Goal: Task Accomplishment & Management: Manage account settings

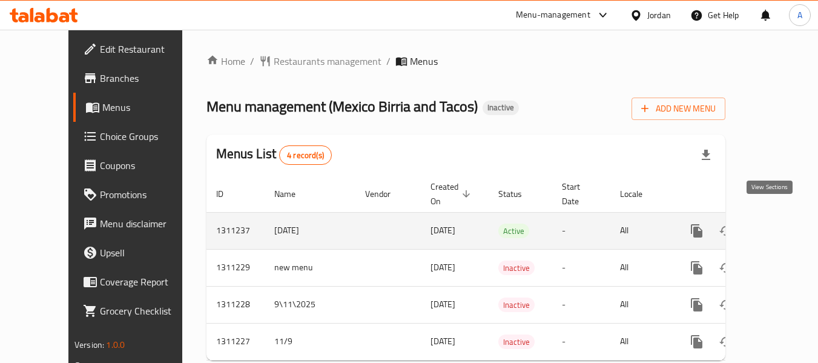
click at [779, 225] on icon "enhanced table" at bounding box center [784, 230] width 11 height 11
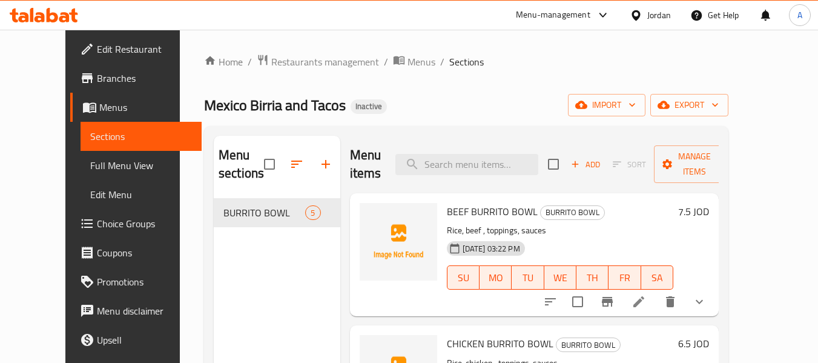
click at [90, 167] on span "Full Menu View" at bounding box center [141, 165] width 102 height 15
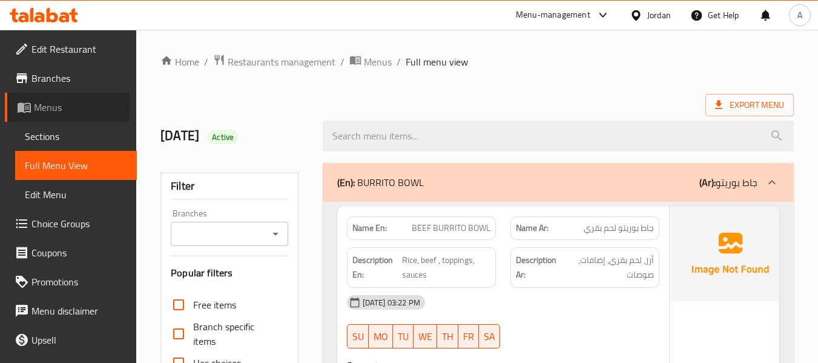
click at [52, 107] on span "Menus" at bounding box center [80, 107] width 93 height 15
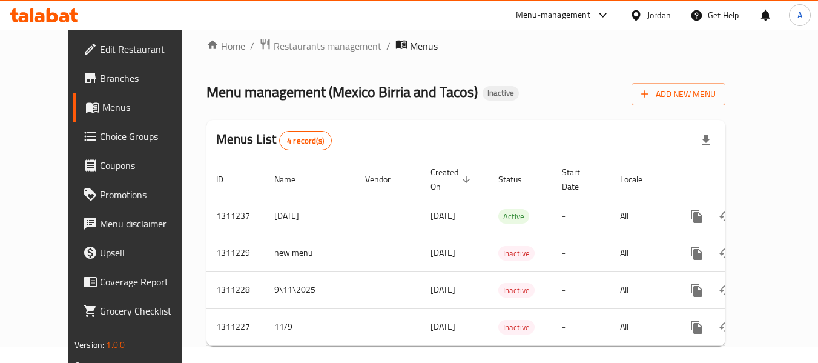
scroll to position [19, 0]
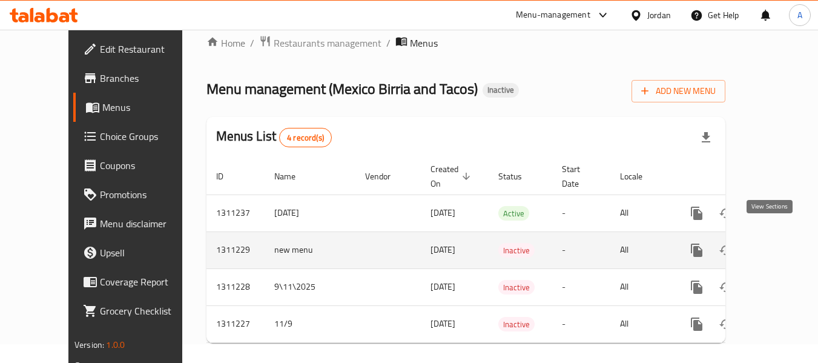
click at [777, 243] on icon "enhanced table" at bounding box center [784, 250] width 15 height 15
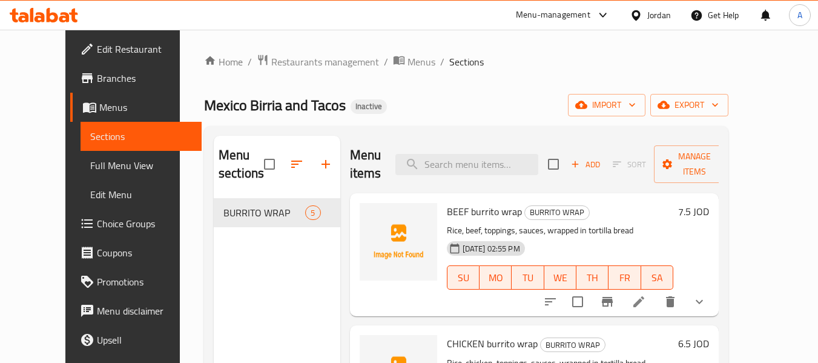
click at [99, 109] on span "Menus" at bounding box center [145, 107] width 93 height 15
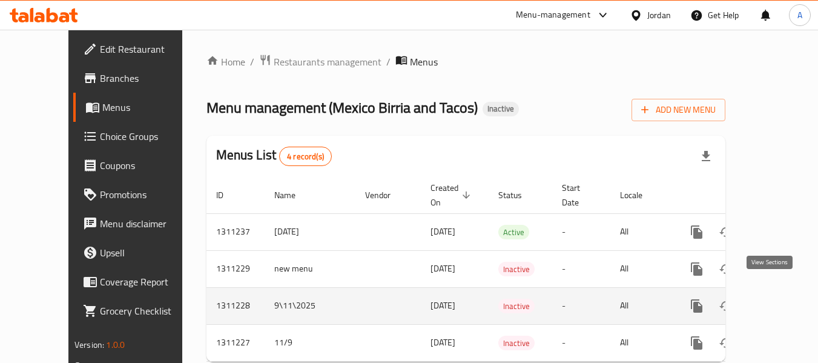
click at [777, 299] on icon "enhanced table" at bounding box center [784, 306] width 15 height 15
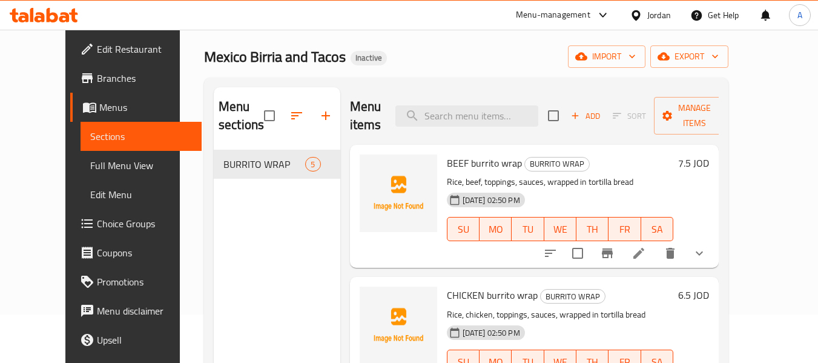
click at [99, 106] on span "Menus" at bounding box center [145, 107] width 93 height 15
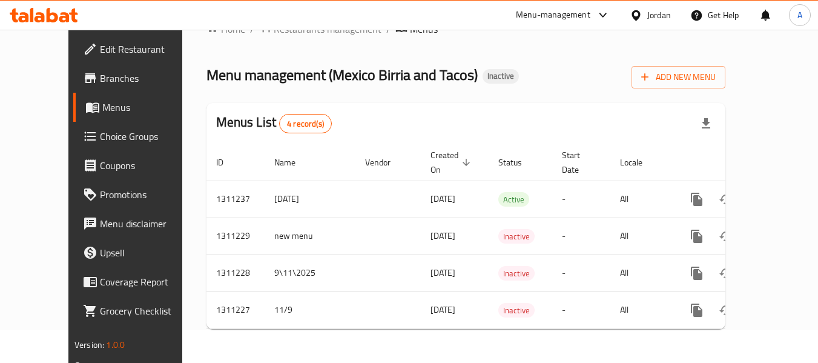
scroll to position [19, 0]
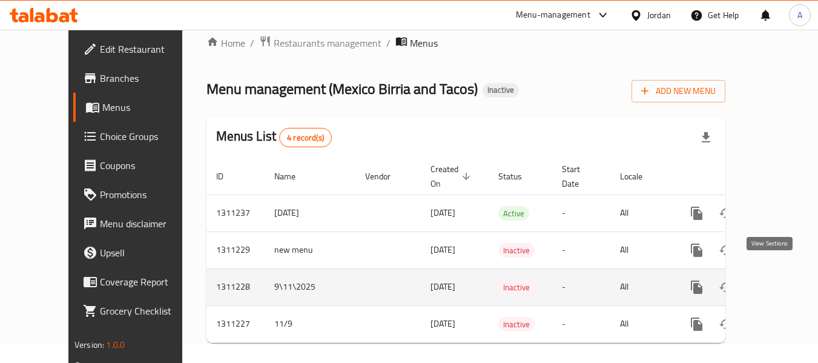
click at [777, 280] on icon "enhanced table" at bounding box center [784, 287] width 15 height 15
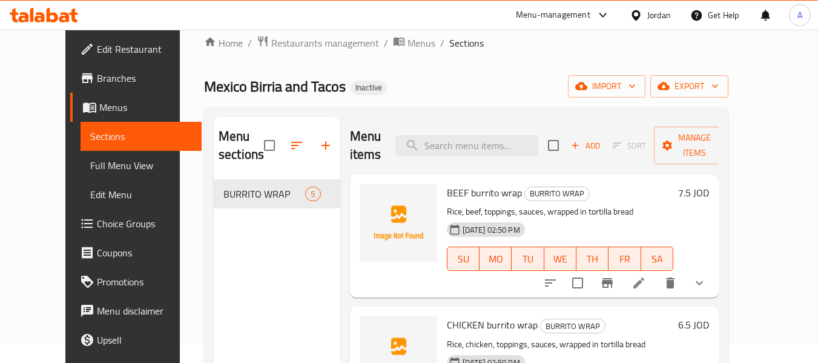
click at [99, 102] on span "Menus" at bounding box center [145, 107] width 93 height 15
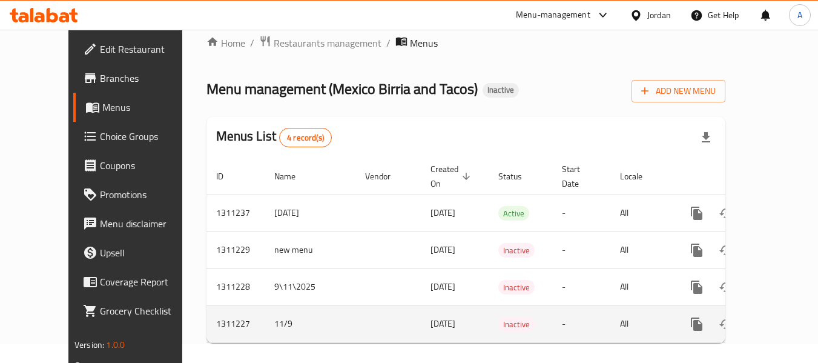
click at [777, 317] on icon "enhanced table" at bounding box center [784, 324] width 15 height 15
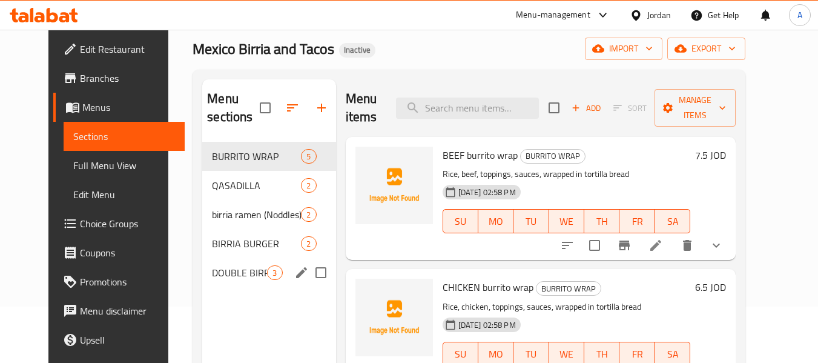
scroll to position [48, 0]
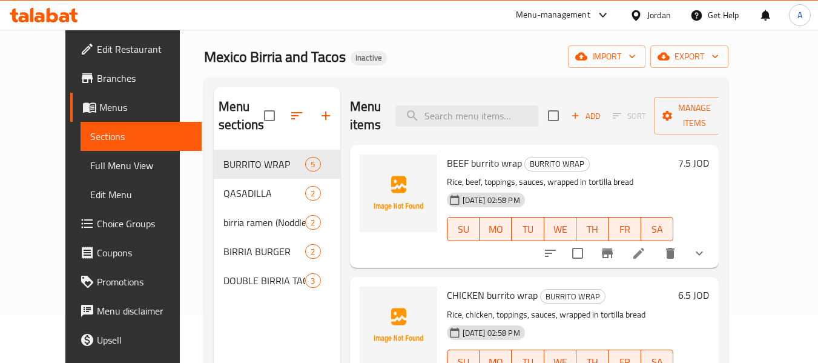
click at [90, 162] on span "Full Menu View" at bounding box center [141, 165] width 102 height 15
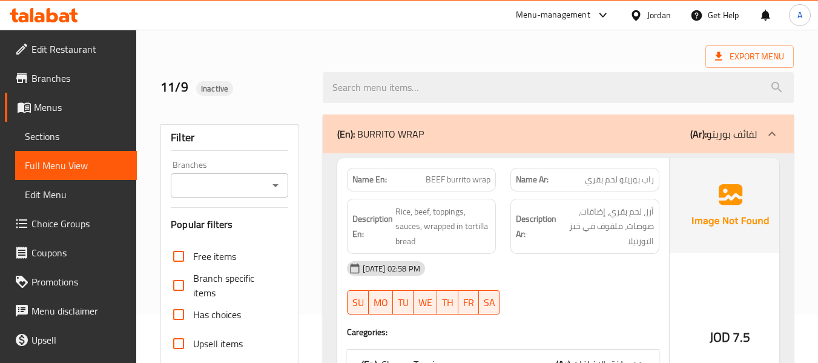
click at [63, 99] on link "Menus" at bounding box center [71, 107] width 132 height 29
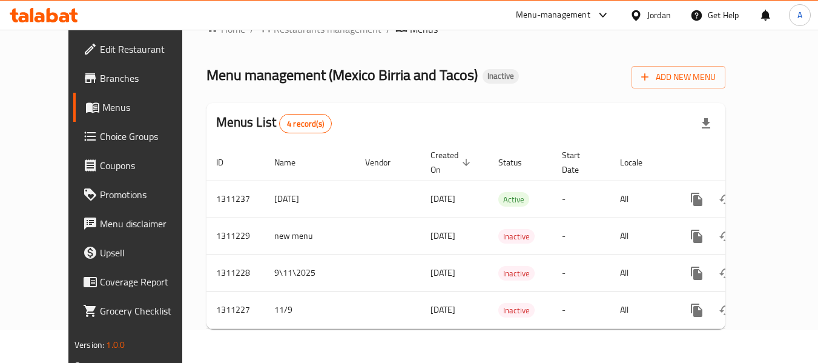
scroll to position [19, 0]
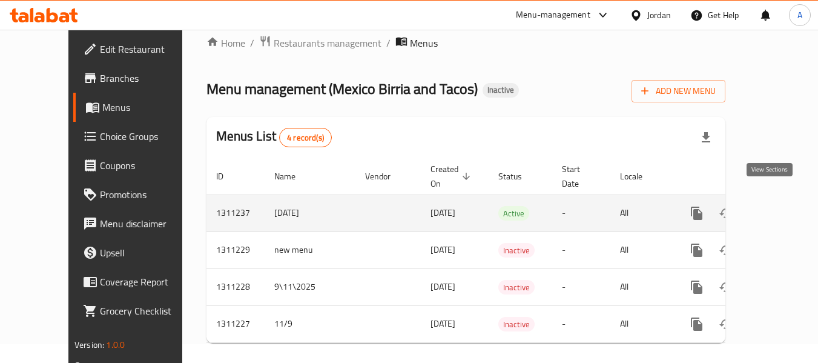
click at [779, 208] on icon "enhanced table" at bounding box center [784, 213] width 11 height 11
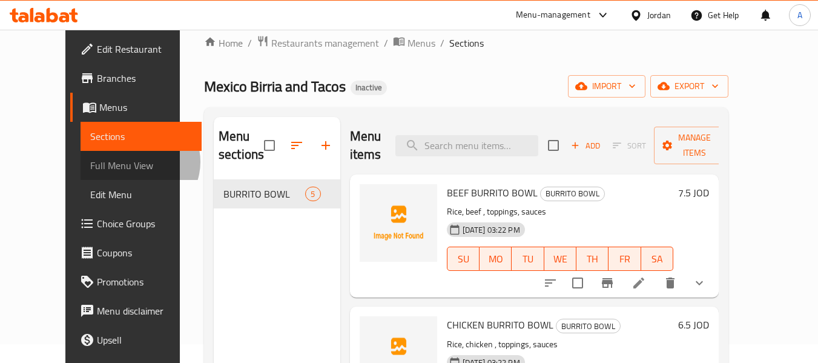
click at [90, 162] on span "Full Menu View" at bounding box center [141, 165] width 102 height 15
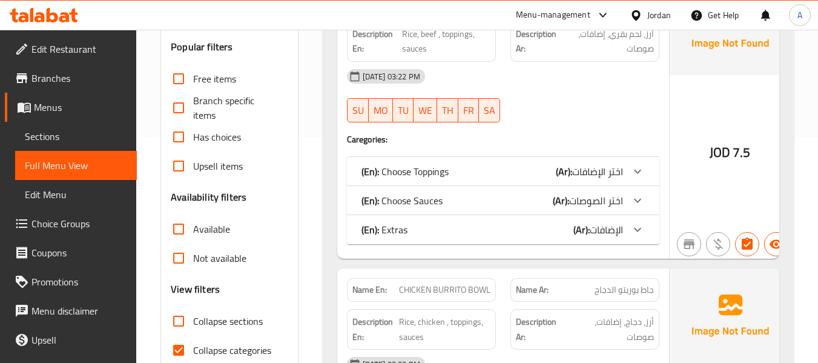
scroll to position [261, 0]
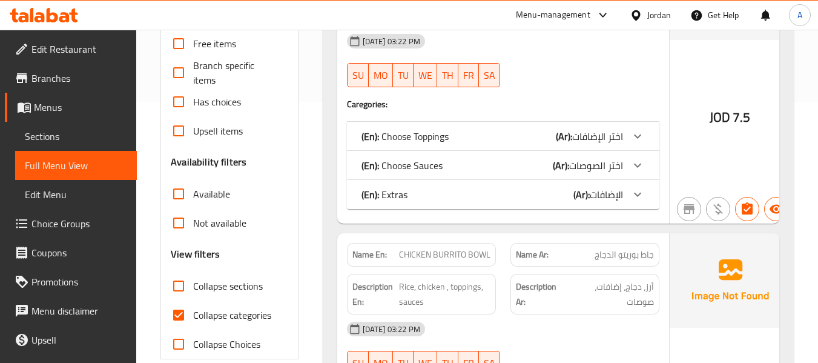
click at [223, 312] on span "Collapse categories" at bounding box center [232, 315] width 78 height 15
click at [193, 312] on input "Collapse categories" at bounding box center [178, 314] width 29 height 29
checkbox input "false"
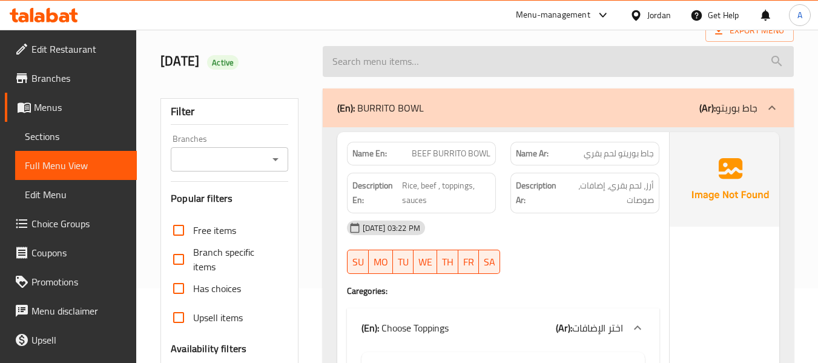
scroll to position [58, 0]
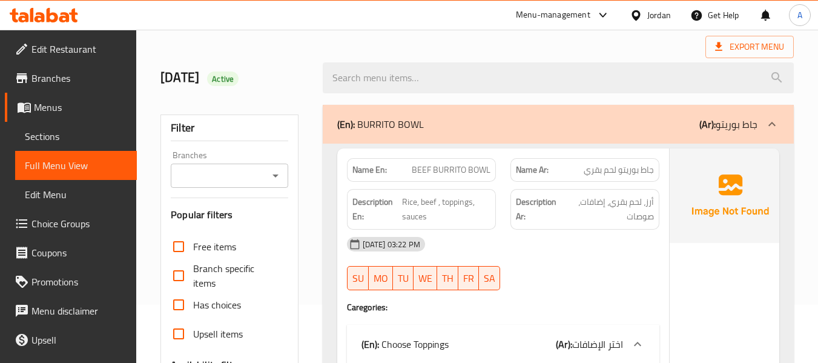
click at [48, 111] on span "Menus" at bounding box center [80, 107] width 93 height 15
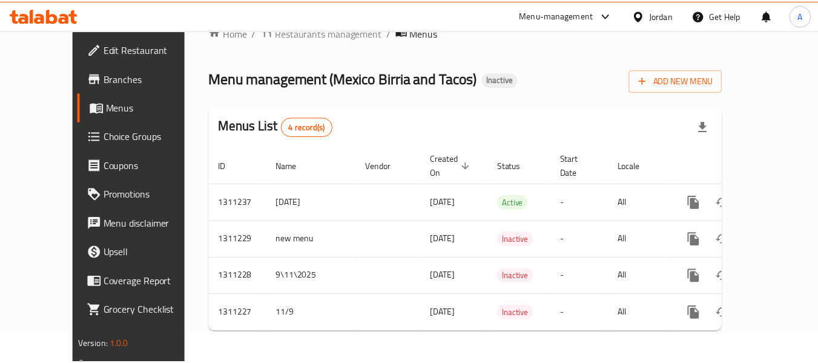
scroll to position [19, 0]
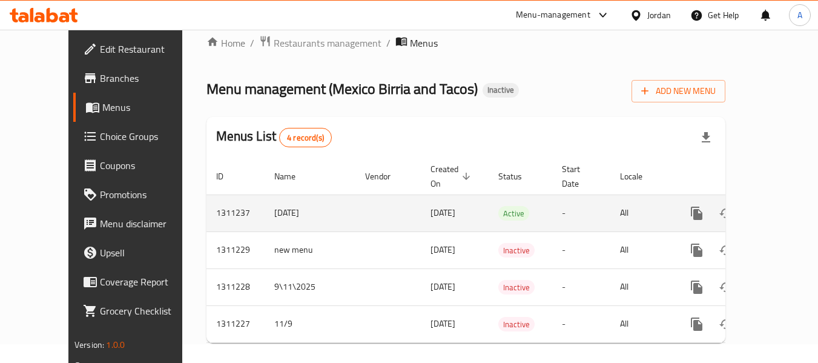
click at [779, 208] on icon "enhanced table" at bounding box center [784, 213] width 11 height 11
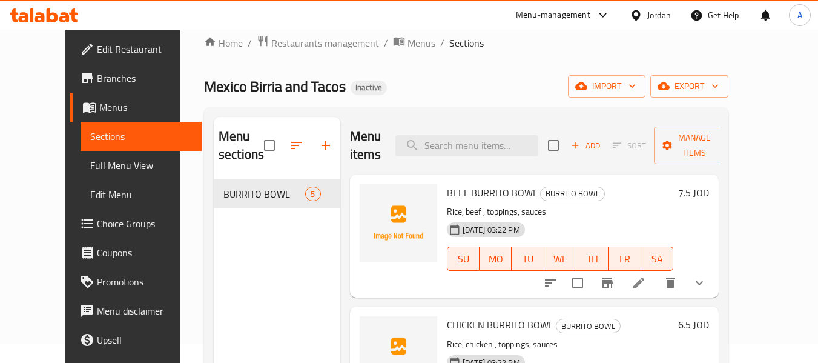
click at [90, 159] on span "Full Menu View" at bounding box center [141, 165] width 102 height 15
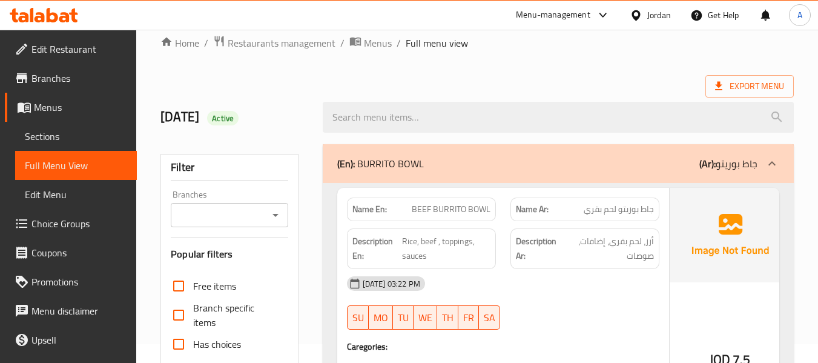
scroll to position [382, 0]
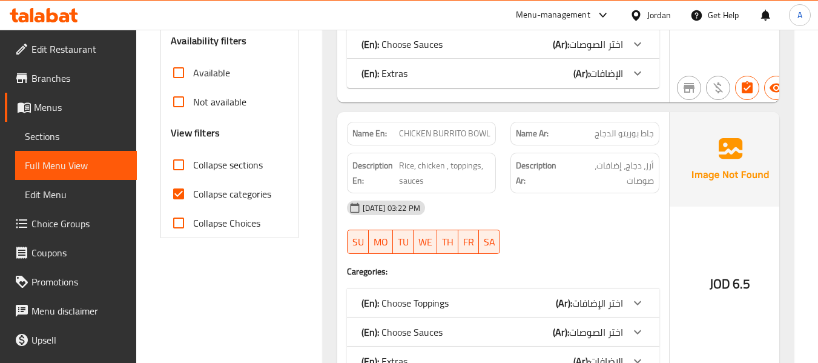
click at [230, 197] on span "Collapse categories" at bounding box center [232, 194] width 78 height 15
click at [193, 197] on input "Collapse categories" at bounding box center [178, 193] width 29 height 29
checkbox input "false"
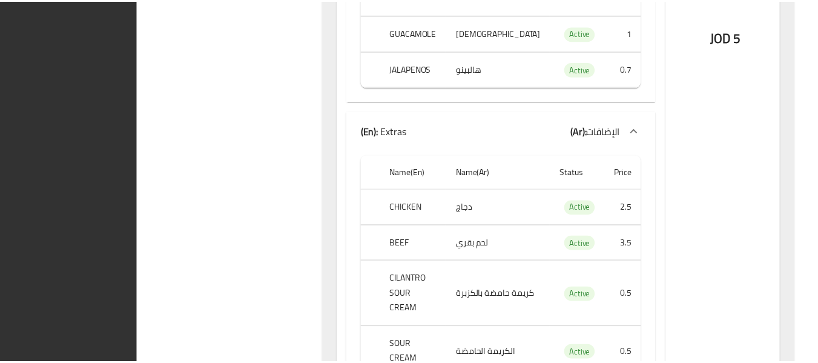
scroll to position [8609, 0]
